Goal: Task Accomplishment & Management: Manage account settings

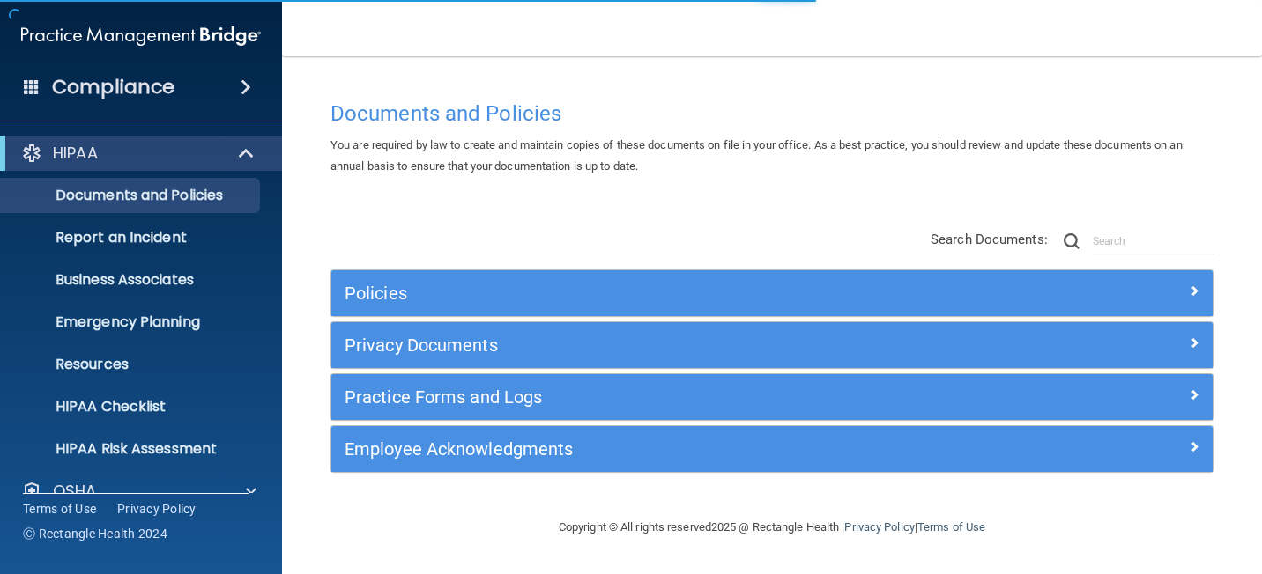
scroll to position [156, 0]
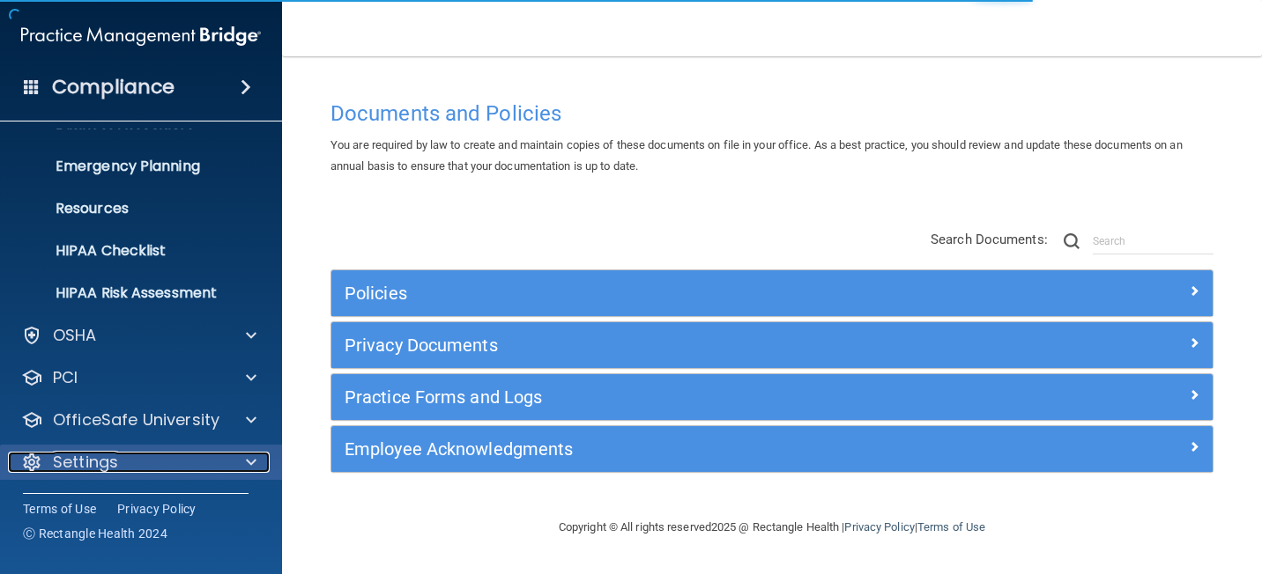
click at [127, 464] on div "Settings" at bounding box center [117, 462] width 218 height 21
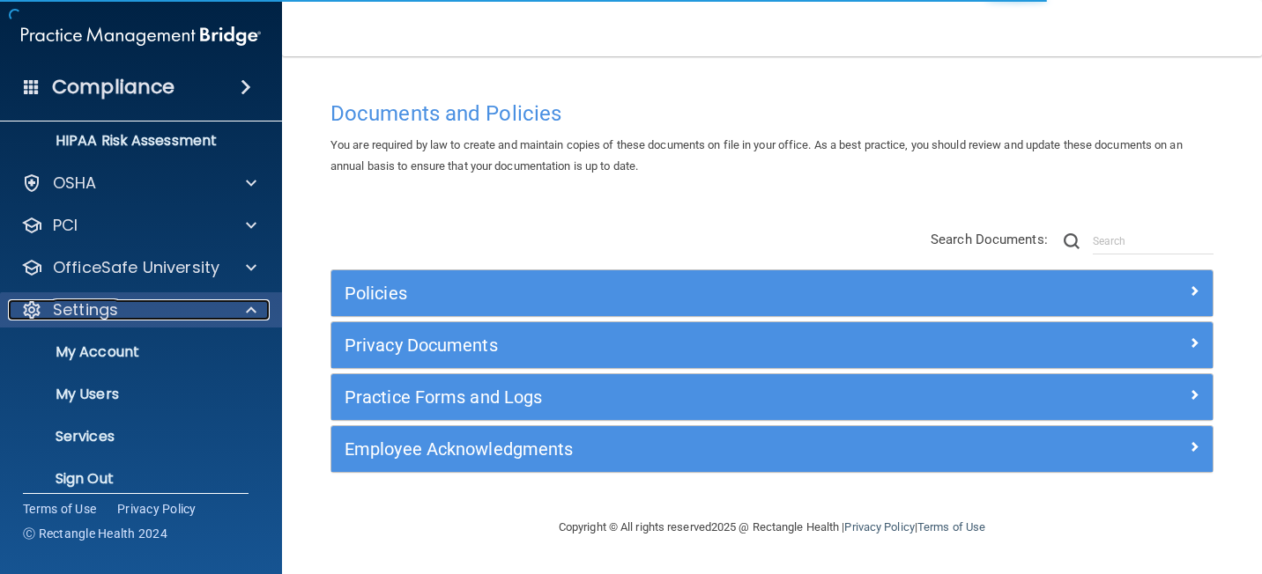
scroll to position [325, 0]
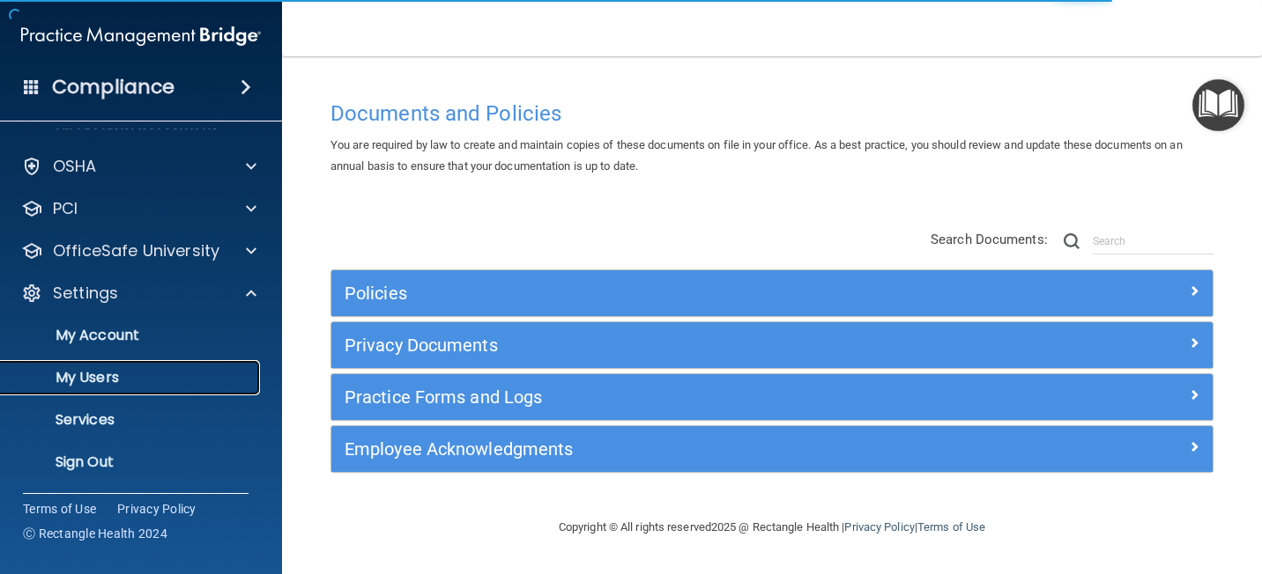
click at [125, 374] on p "My Users" at bounding box center [131, 378] width 241 height 18
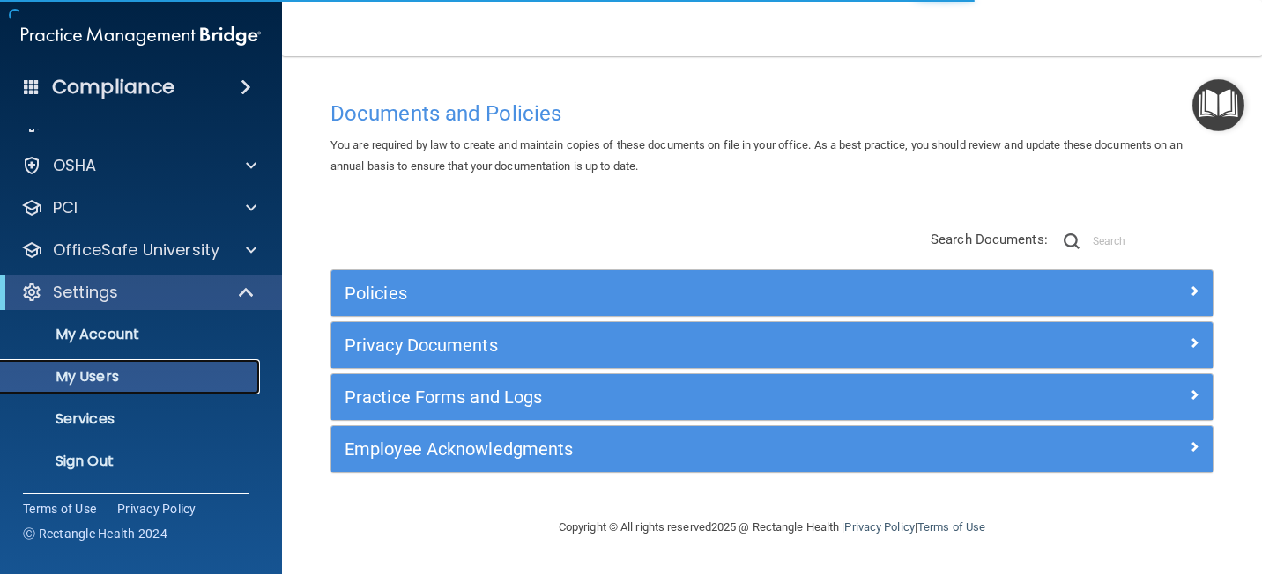
scroll to position [30, 0]
select select "20"
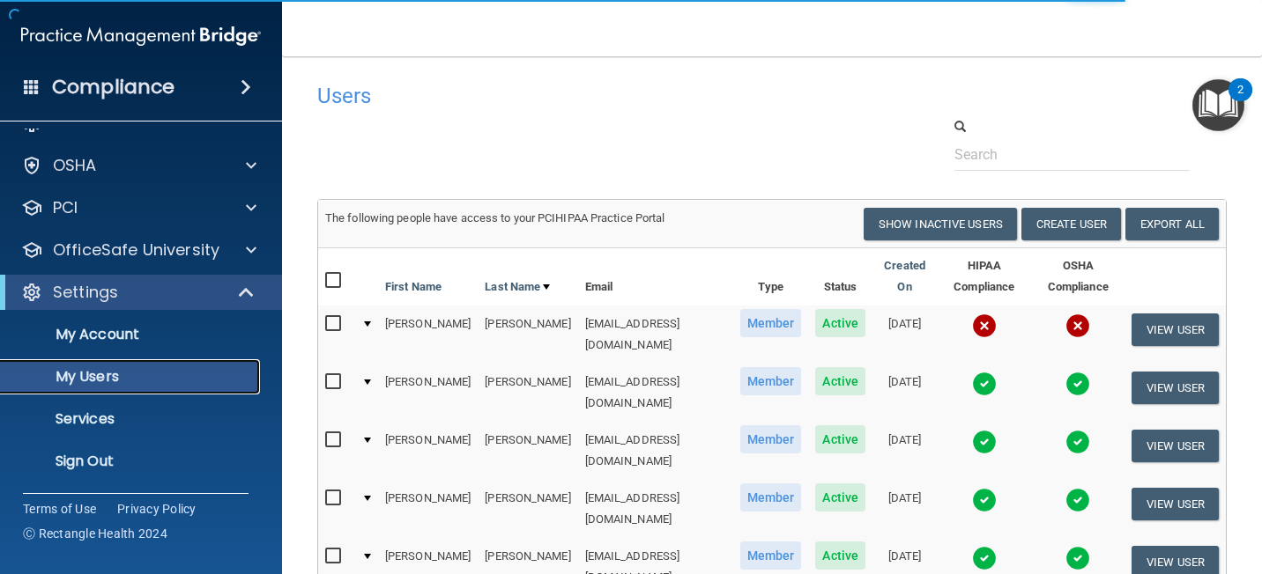
scroll to position [893, 0]
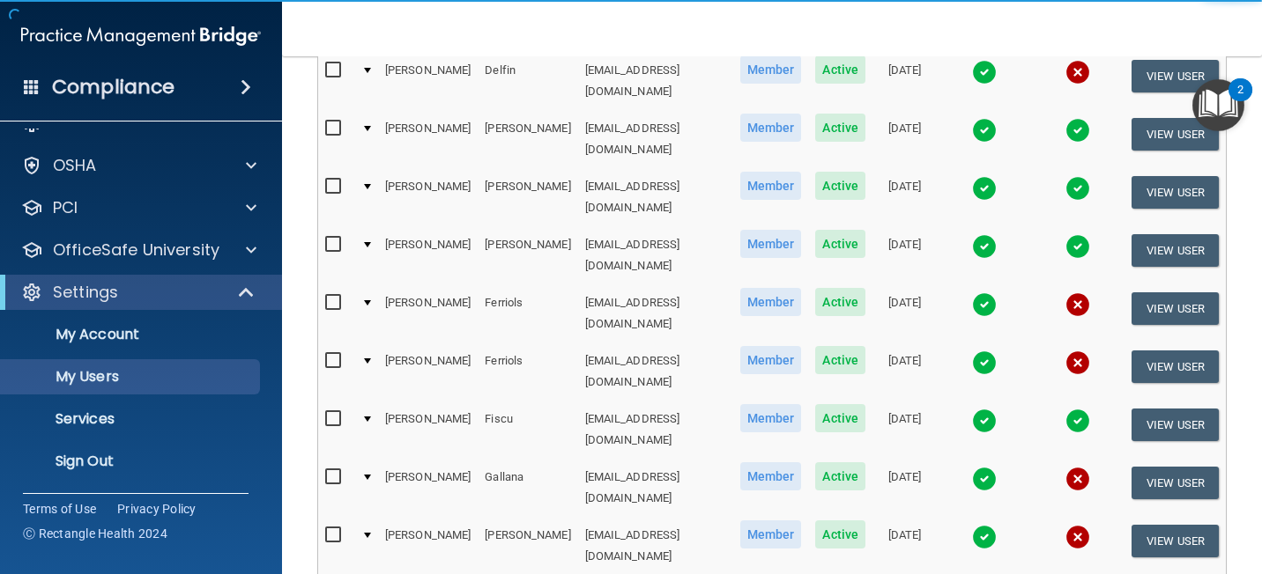
select select "20"
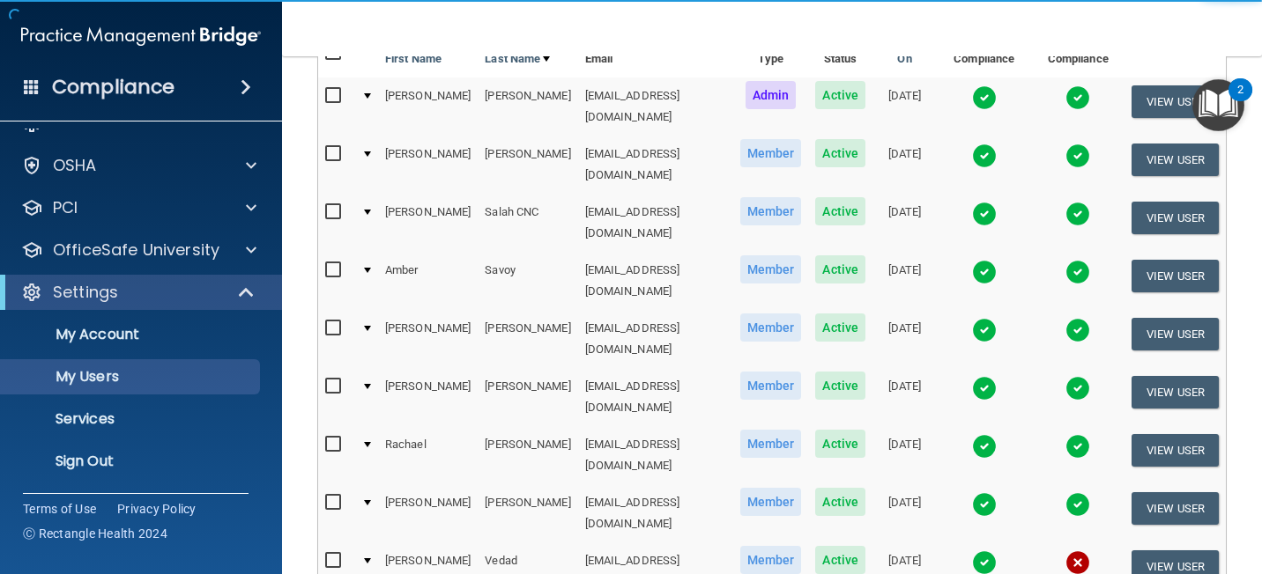
scroll to position [280, 0]
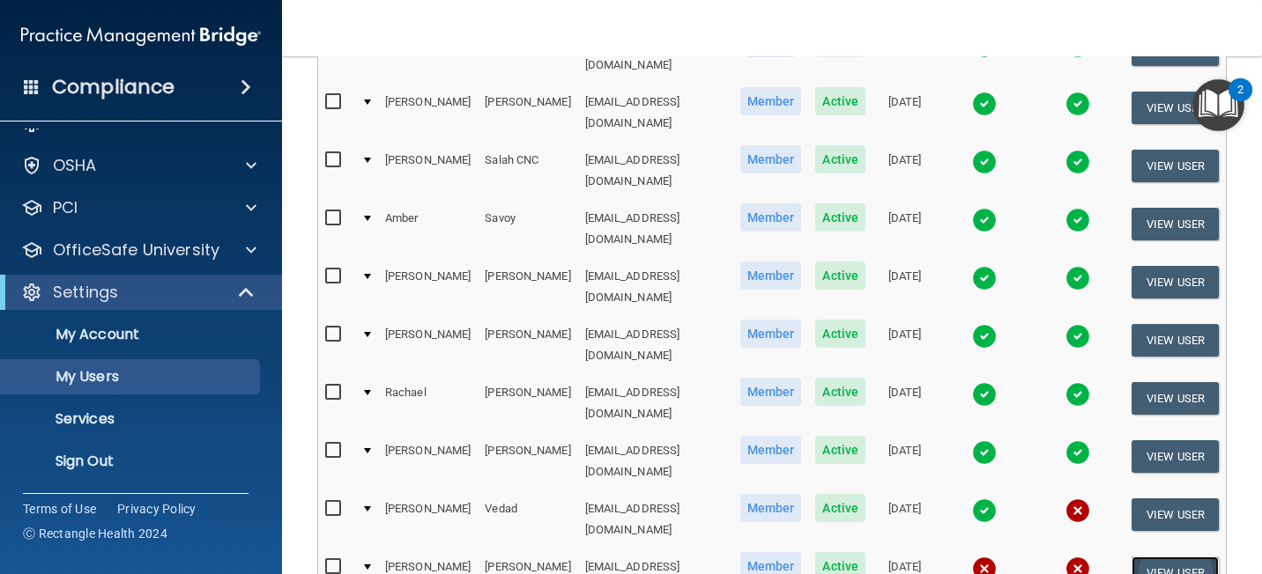
click at [1145, 557] on button "View User" at bounding box center [1174, 573] width 87 height 33
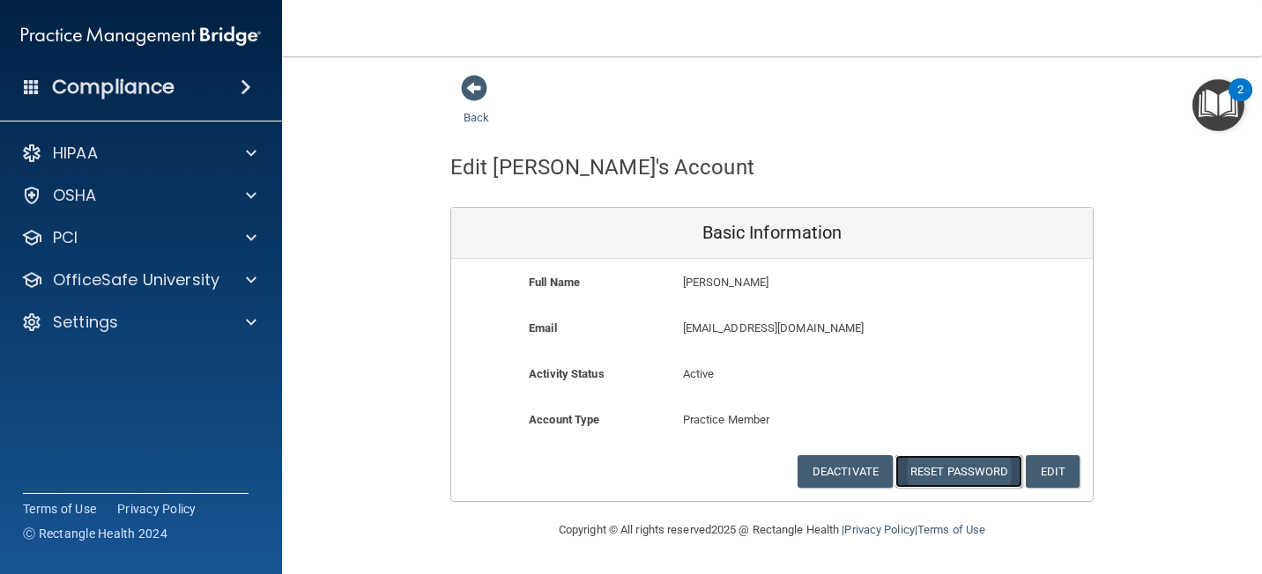
click at [1004, 466] on button "Reset Password" at bounding box center [958, 471] width 127 height 33
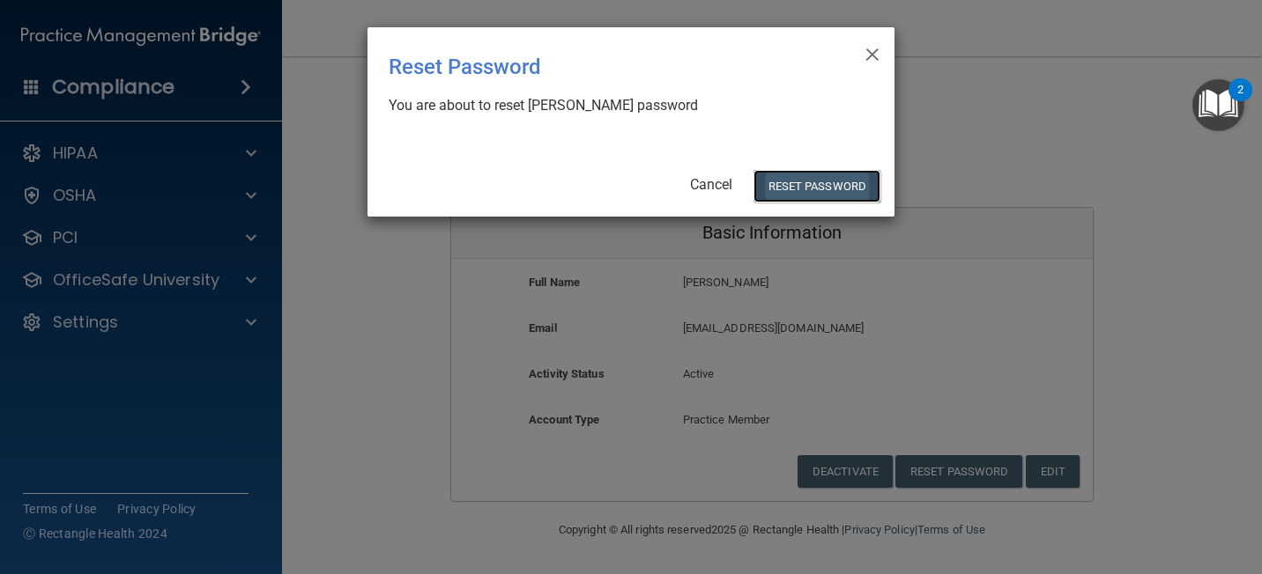
click at [835, 179] on button "Reset Password" at bounding box center [816, 186] width 127 height 33
